Goal: Task Accomplishment & Management: Manage account settings

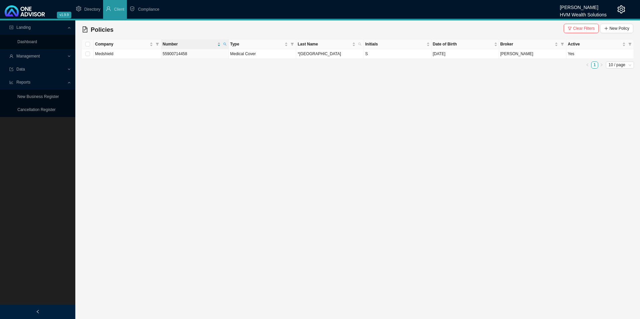
click at [511, 10] on div "HVM Wealth Solutions" at bounding box center [583, 12] width 47 height 7
click at [511, 10] on icon "setting" at bounding box center [621, 9] width 8 height 8
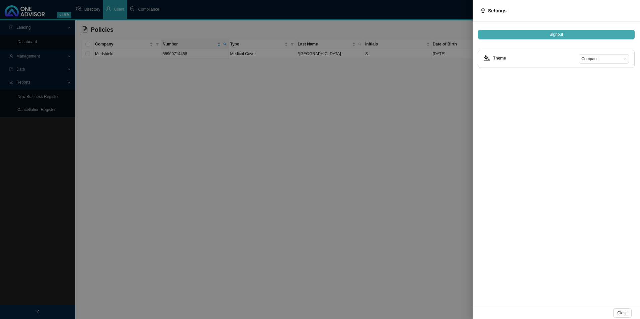
click at [511, 34] on button "Signout" at bounding box center [556, 34] width 157 height 9
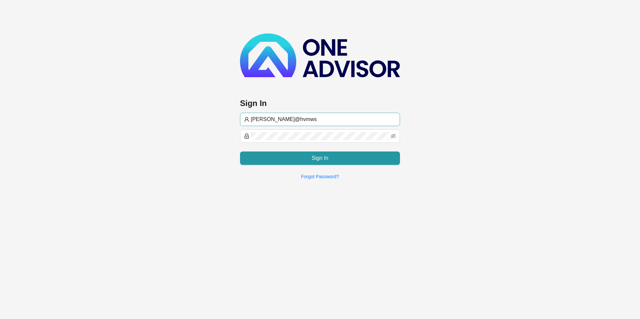
click at [309, 118] on input "[PERSON_NAME]@hvmws" at bounding box center [323, 119] width 145 height 8
type input "[EMAIL_ADDRESS][DOMAIN_NAME]"
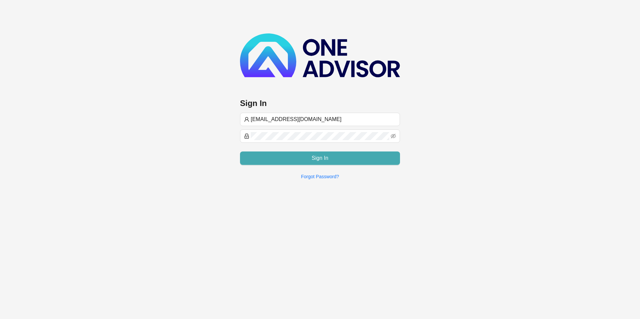
click at [311, 161] on button "Sign In" at bounding box center [320, 158] width 160 height 13
